Goal: Entertainment & Leisure: Consume media (video, audio)

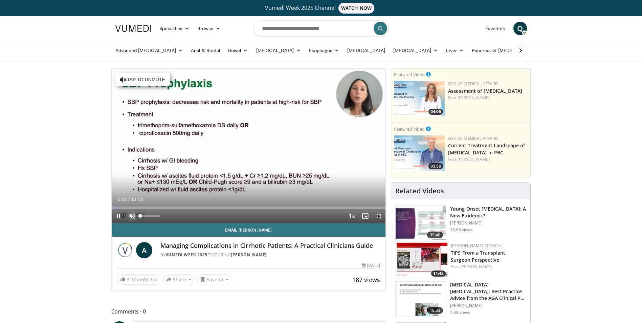
click at [130, 216] on span "Video Player" at bounding box center [132, 216] width 14 height 14
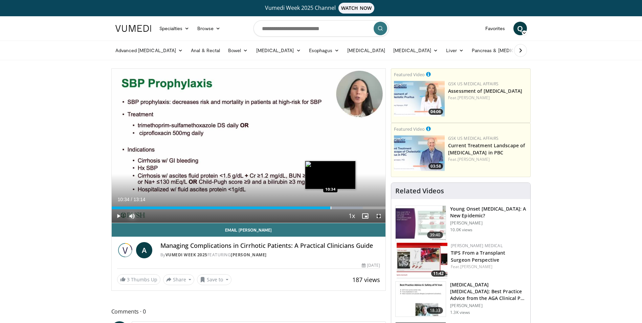
drag, startPoint x: 340, startPoint y: 209, endPoint x: 330, endPoint y: 207, distance: 9.6
click at [331, 207] on div "Progress Bar" at bounding box center [331, 208] width 1 height 3
drag, startPoint x: 332, startPoint y: 209, endPoint x: 324, endPoint y: 208, distance: 7.9
click at [324, 208] on div "Loaded : 79.19% 10:16 10:17" at bounding box center [249, 208] width 274 height 3
click at [117, 213] on span "Video Player" at bounding box center [119, 216] width 14 height 14
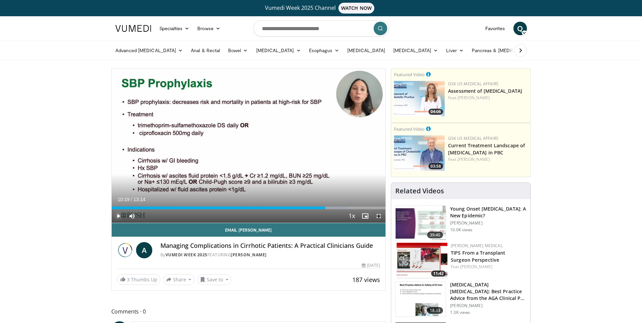
click at [119, 216] on span "Video Player" at bounding box center [119, 216] width 14 height 14
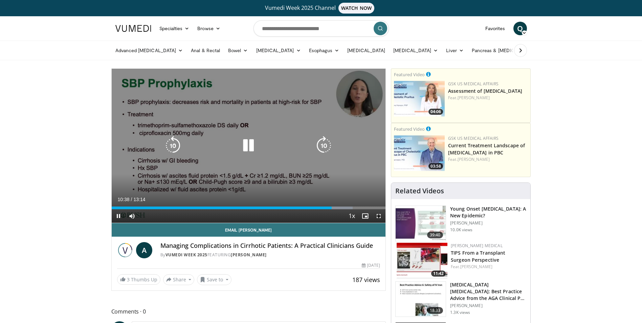
click at [119, 217] on video-js "**********" at bounding box center [249, 146] width 274 height 154
click at [252, 146] on icon "Video Player" at bounding box center [248, 145] width 19 height 19
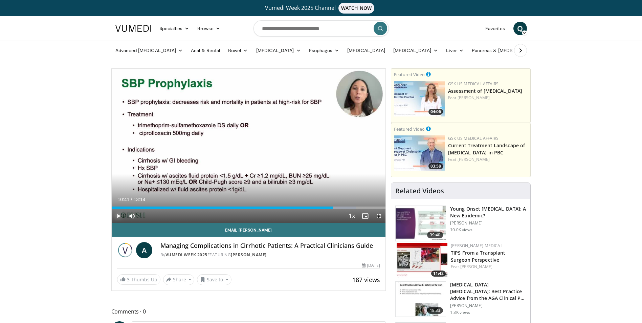
click at [116, 217] on span "Video Player" at bounding box center [119, 216] width 14 height 14
